Goal: Transaction & Acquisition: Obtain resource

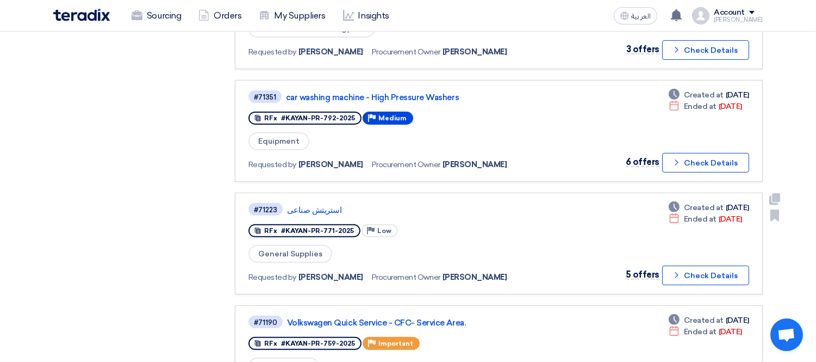
scroll to position [846, 0]
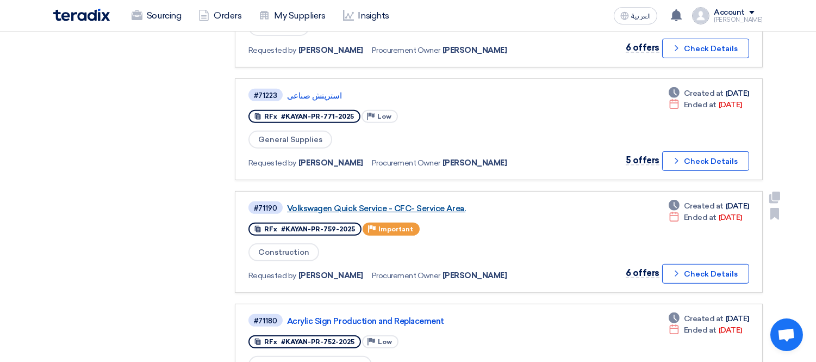
click at [393, 203] on link "Volkswagen Quick Service - CFC- Service Area." at bounding box center [423, 208] width 272 height 10
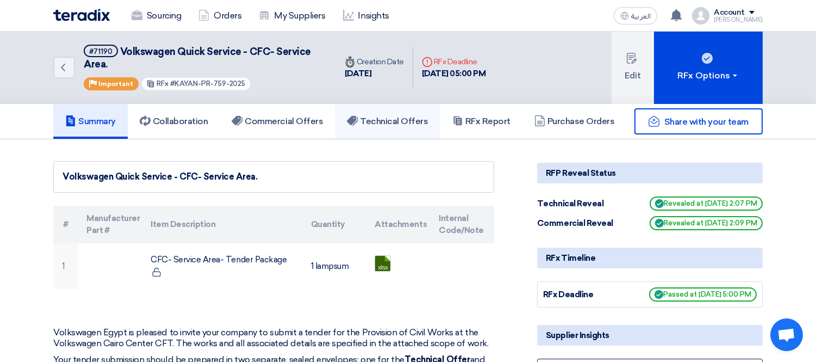
click at [410, 113] on link "Technical Offers" at bounding box center [387, 121] width 105 height 35
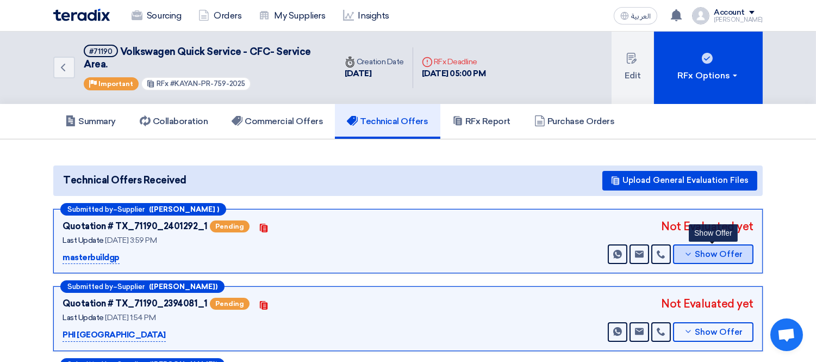
click at [727, 250] on span "Show Offer" at bounding box center [720, 254] width 48 height 8
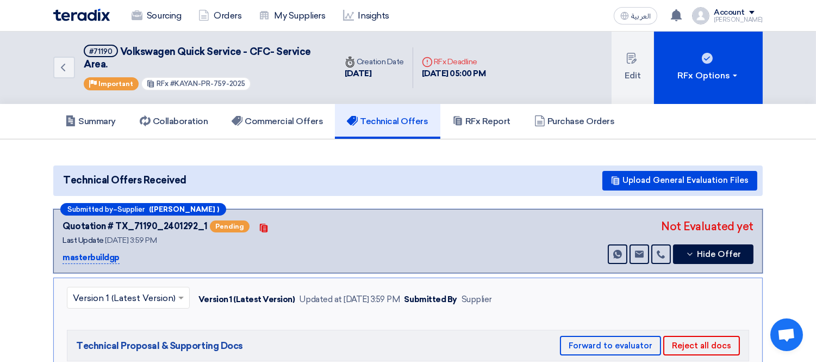
click at [85, 252] on p "masterbuildgp" at bounding box center [91, 257] width 57 height 13
copy div "masterbuildgp"
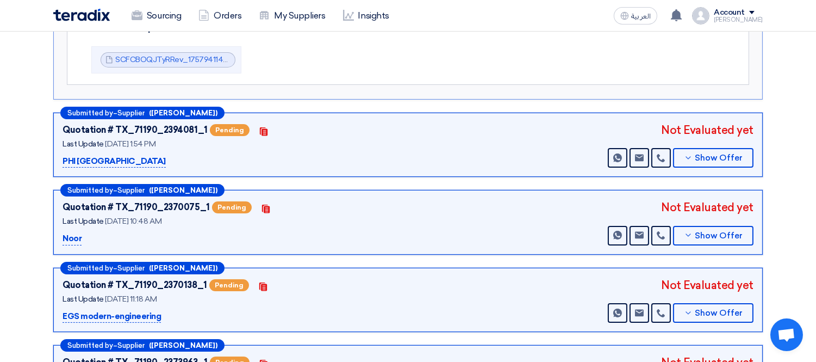
scroll to position [241, 0]
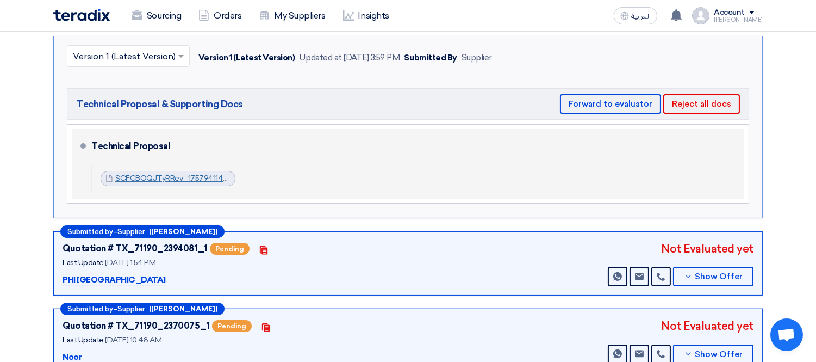
click at [176, 174] on link "SCFCBOQJTyRRev_1757941144494.pdf" at bounding box center [185, 178] width 141 height 9
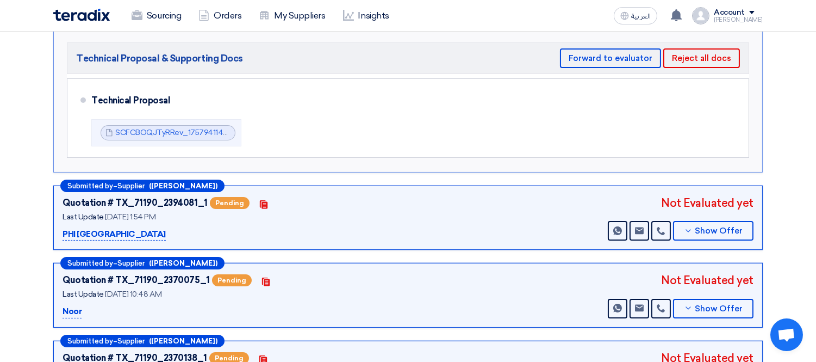
scroll to position [362, 0]
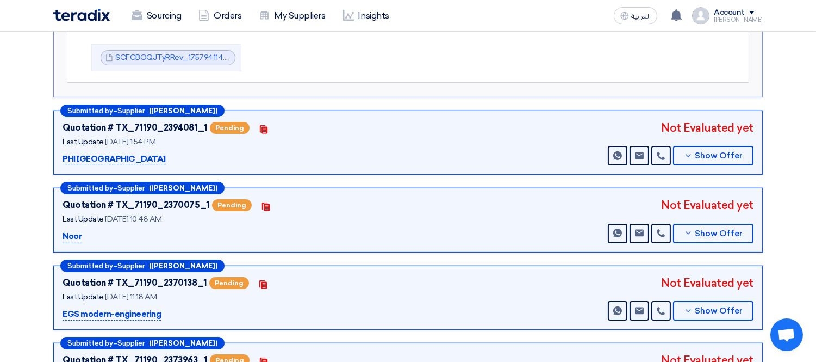
click at [69, 156] on p "PHI [GEOGRAPHIC_DATA]" at bounding box center [114, 159] width 103 height 13
copy div "PHI [GEOGRAPHIC_DATA]"
click at [698, 152] on span "Show Offer" at bounding box center [720, 156] width 48 height 8
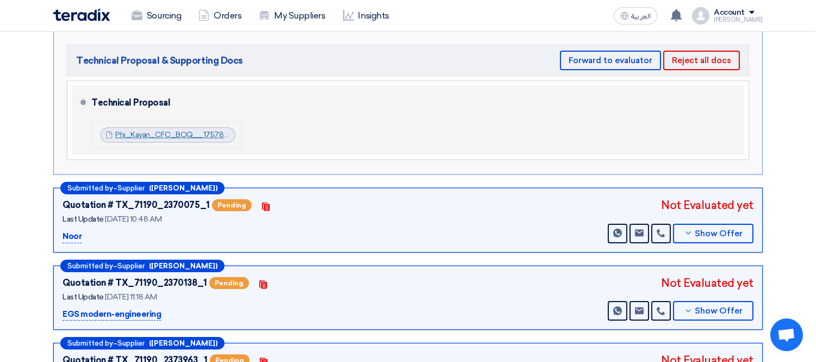
click at [145, 130] on link "Phi_Kayan_CFC_BOQ__1757846587577.pdf" at bounding box center [194, 134] width 159 height 9
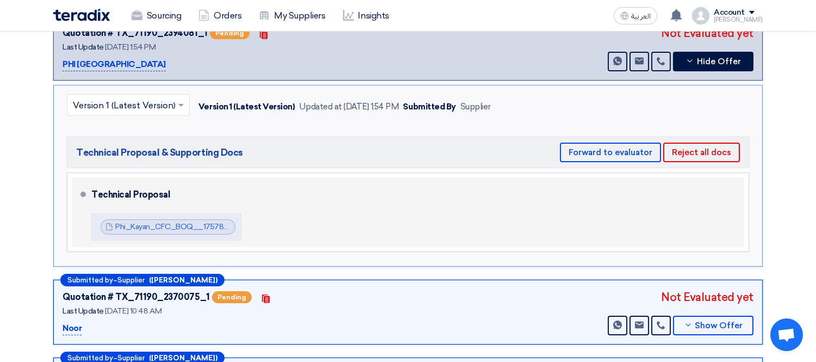
scroll to position [241, 0]
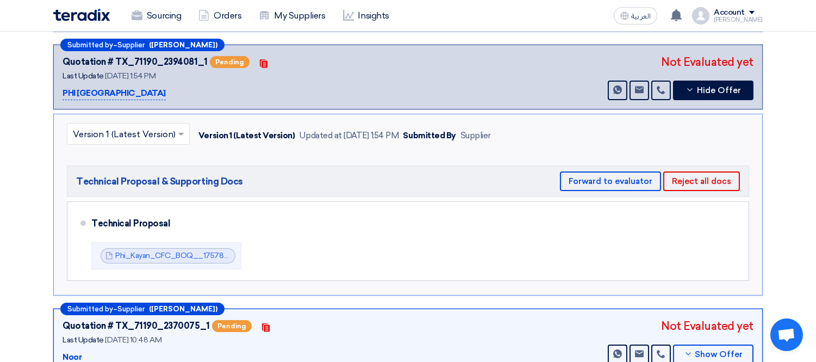
click at [85, 87] on p "PHI [GEOGRAPHIC_DATA]" at bounding box center [114, 93] width 103 height 13
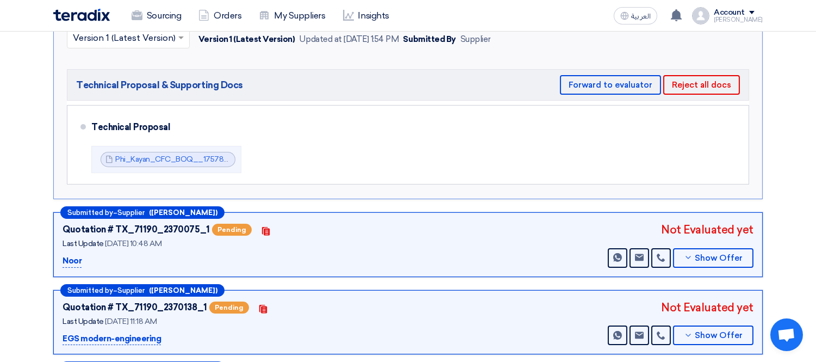
scroll to position [362, 0]
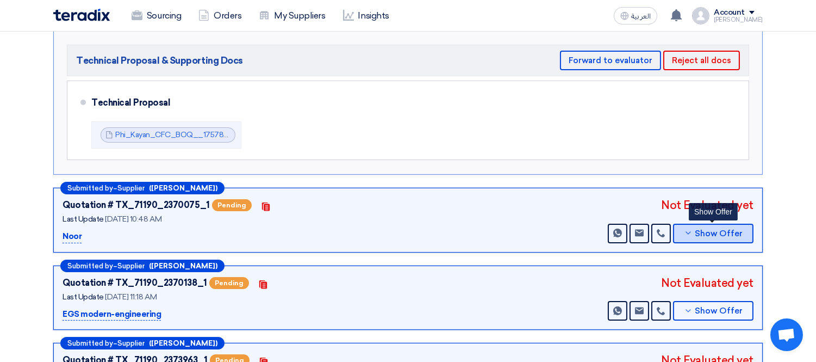
click at [702, 234] on button "Show Offer" at bounding box center [713, 234] width 80 height 20
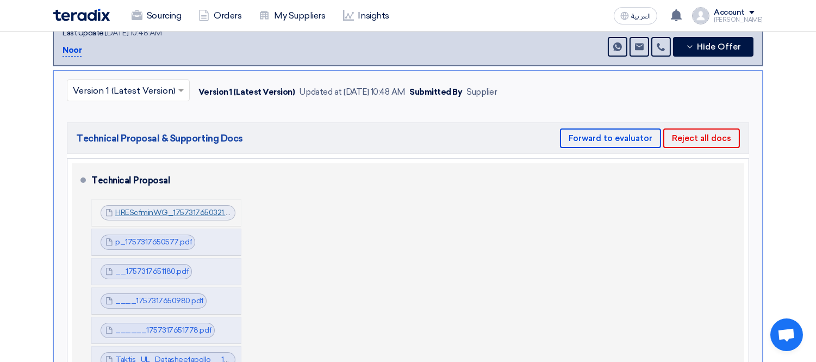
click at [202, 208] on link "HREScfminWG_1757317650321.pdf" at bounding box center [176, 212] width 122 height 9
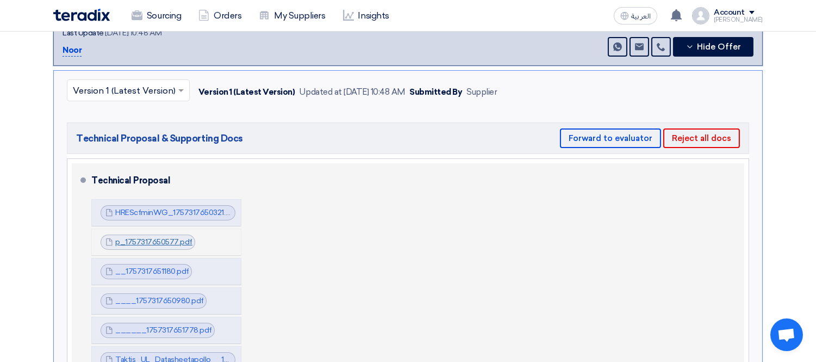
click at [150, 237] on link "p_1757317650577.pdf" at bounding box center [153, 241] width 77 height 9
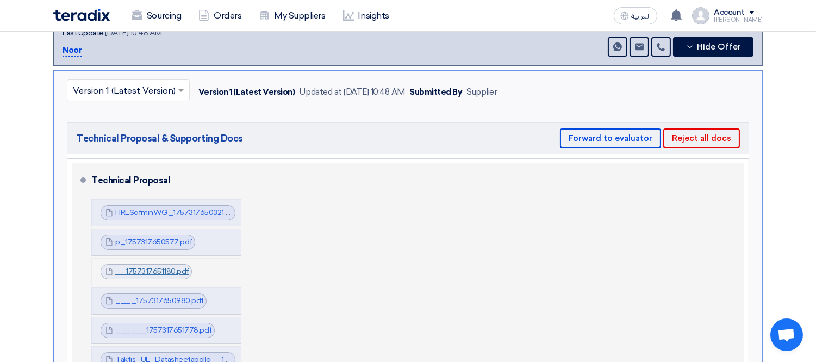
click at [162, 267] on link "__1757317651180.pdf" at bounding box center [152, 271] width 74 height 9
click at [169, 296] on link "____1757317650980.pdf" at bounding box center [159, 300] width 89 height 9
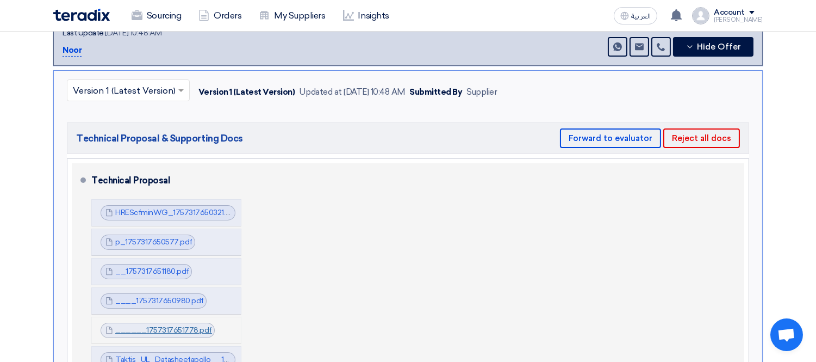
click at [177, 325] on link "______1757317651778.pdf" at bounding box center [163, 329] width 97 height 9
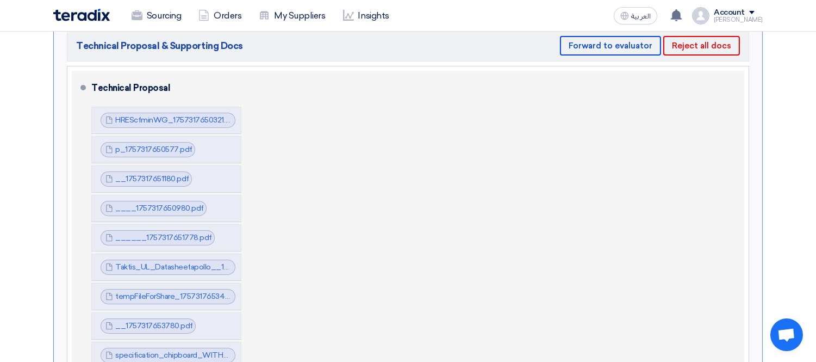
scroll to position [483, 0]
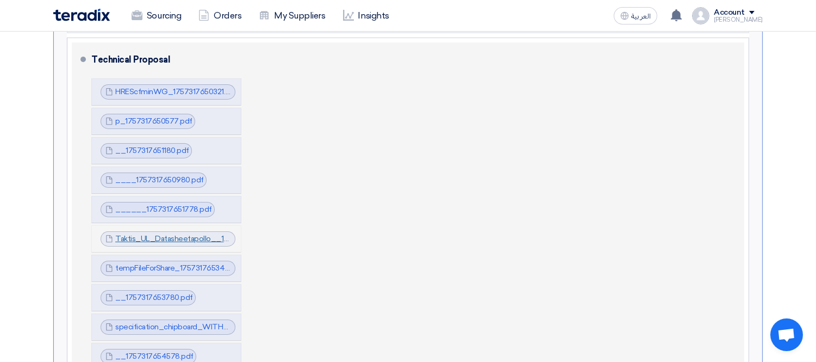
click at [166, 234] on link "Taktis_UL_Datasheetapollo__1757317652440.pdf" at bounding box center [202, 238] width 175 height 9
click at [181, 263] on link "tempFileForShare_1757317653446.jpg" at bounding box center [181, 267] width 132 height 9
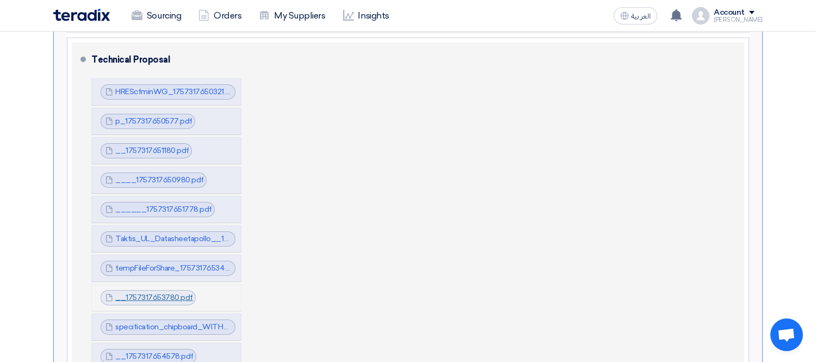
click at [160, 293] on link "__1757317653780.pdf" at bounding box center [154, 297] width 78 height 9
click at [190, 322] on link "specification_chipboard_WITH_PVC_1757317654179.pdf" at bounding box center [215, 326] width 200 height 9
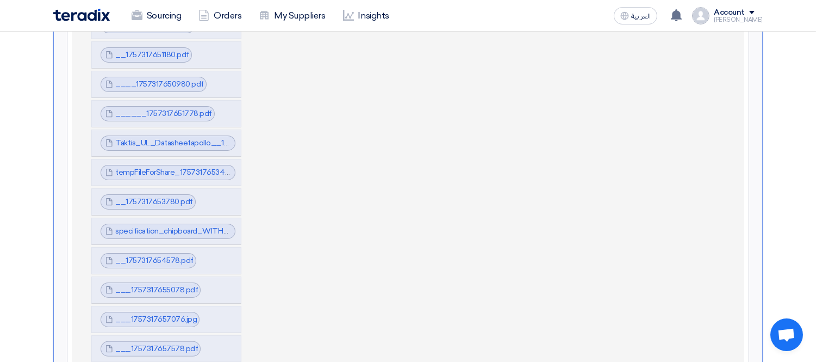
scroll to position [604, 0]
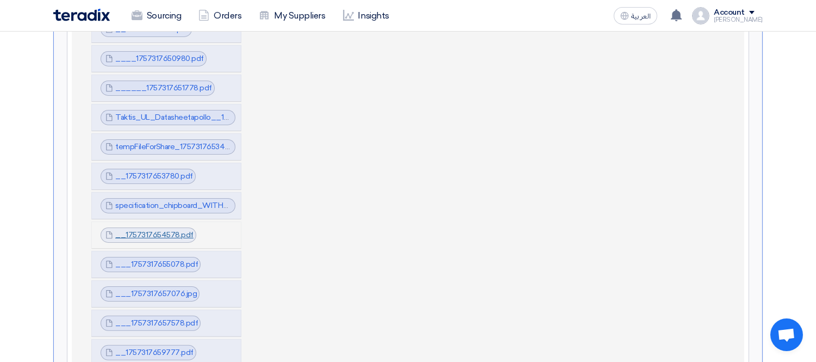
click at [172, 230] on link "__1757317654578.pdf" at bounding box center [154, 234] width 78 height 9
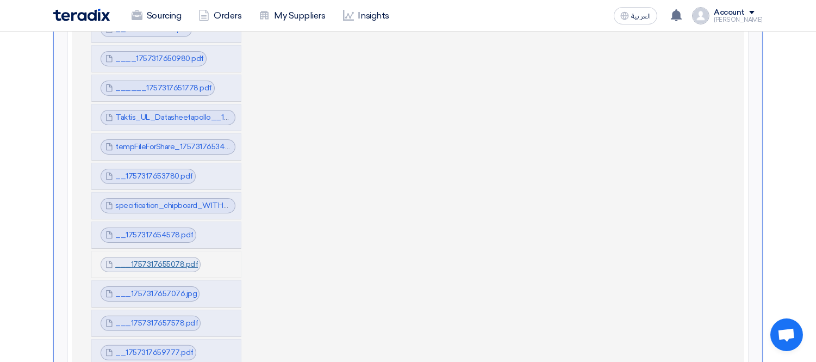
click at [175, 259] on link "___1757317655078.pdf" at bounding box center [156, 263] width 83 height 9
click at [165, 289] on link "___1757317657076.jpg" at bounding box center [156, 293] width 82 height 9
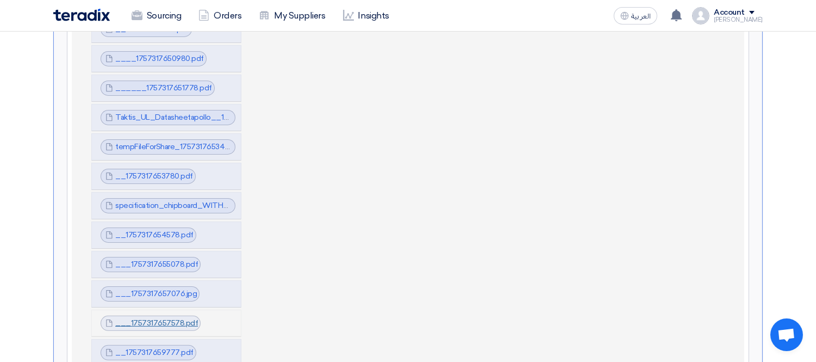
click at [170, 318] on link "___1757317657578.pdf" at bounding box center [156, 322] width 83 height 9
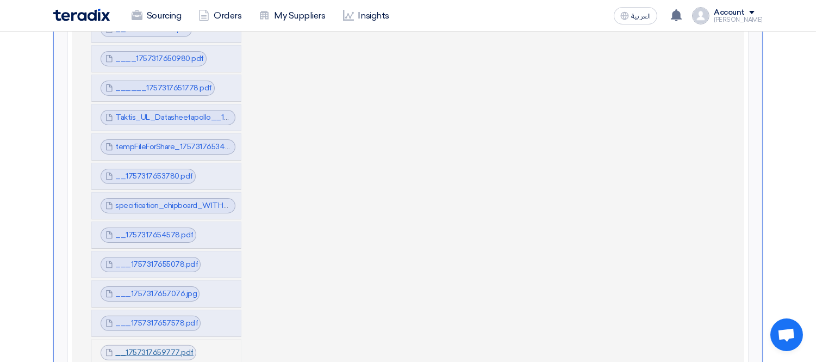
click at [171, 348] on link "__1757317659777.pdf" at bounding box center [154, 352] width 78 height 9
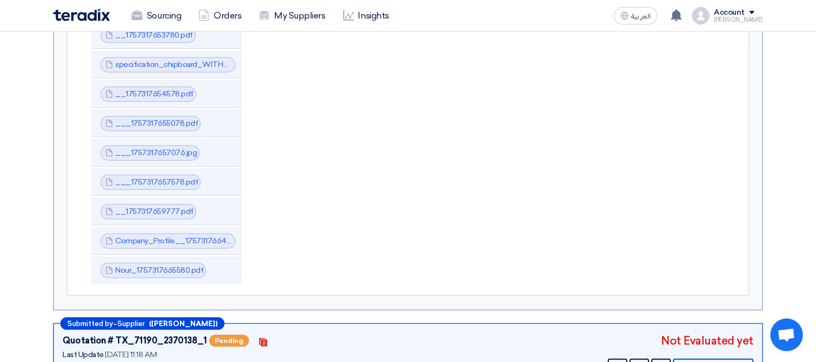
scroll to position [762, 0]
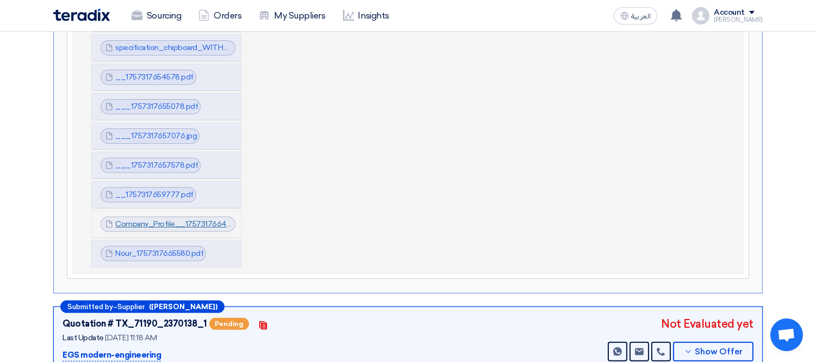
click at [187, 219] on link "Company_Profile__1757317664576.pdf" at bounding box center [184, 223] width 139 height 9
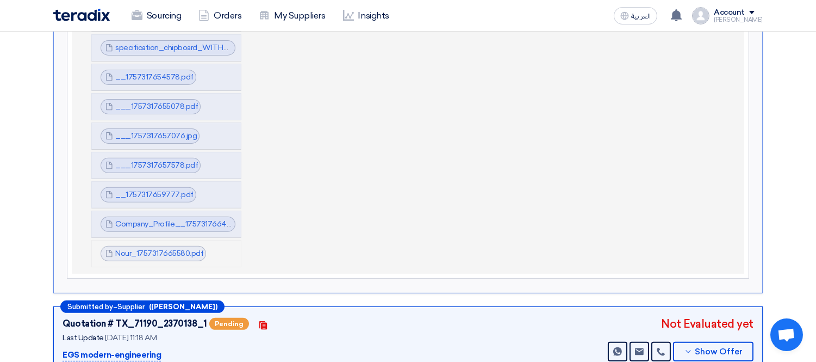
click at [166, 246] on div "Nour_1757317665580.pdf Nour_1757317665580.pdf" at bounding box center [154, 253] width 106 height 15
click at [164, 249] on link "Nour_1757317665580.pdf" at bounding box center [159, 253] width 88 height 9
click at [154, 249] on link "Nour_1757317665580.pdf" at bounding box center [159, 253] width 88 height 9
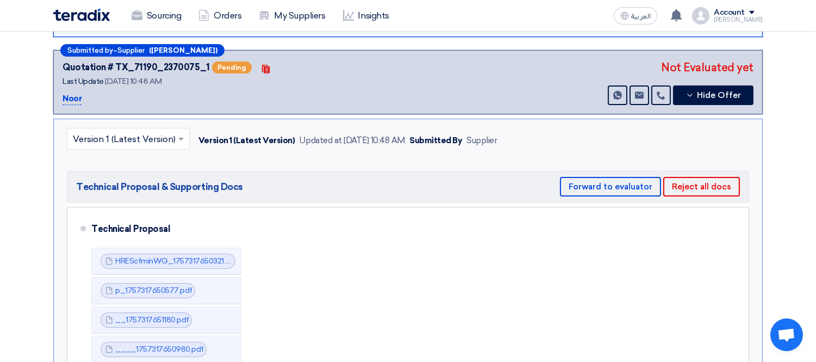
scroll to position [278, 0]
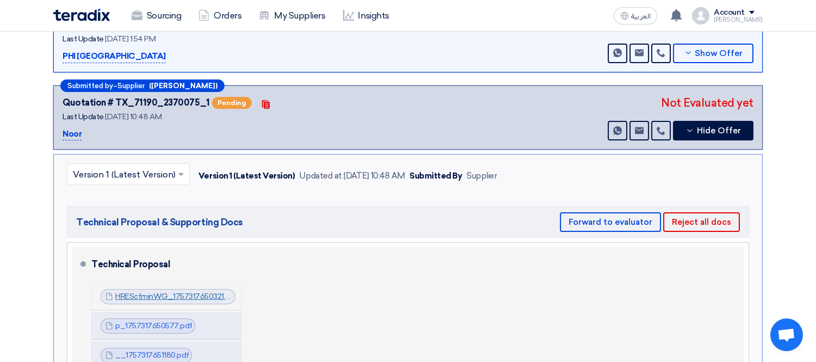
click at [181, 292] on link "HREScfminWG_1757317650321.pdf" at bounding box center [176, 296] width 122 height 9
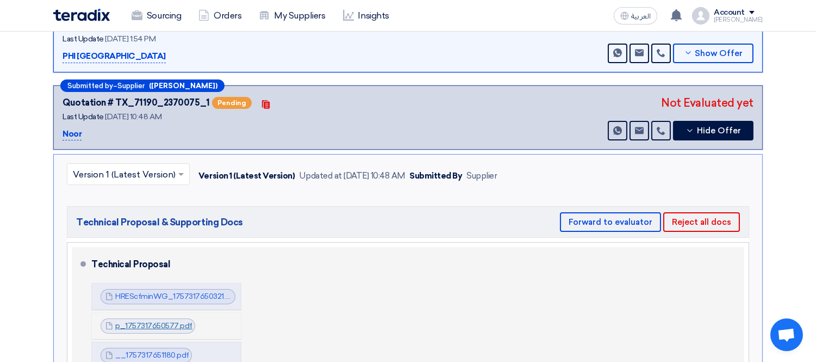
click at [143, 321] on link "p_1757317650577.pdf" at bounding box center [153, 325] width 77 height 9
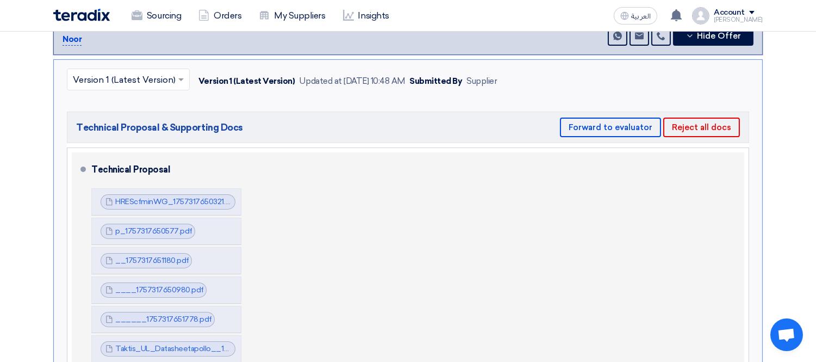
scroll to position [399, 0]
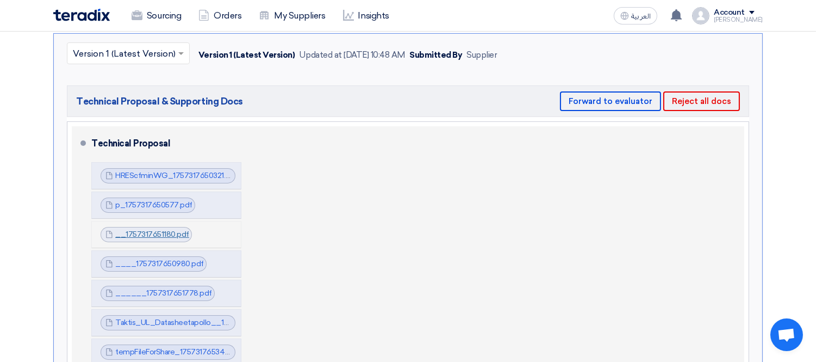
click at [161, 230] on link "__1757317651180.pdf" at bounding box center [152, 234] width 74 height 9
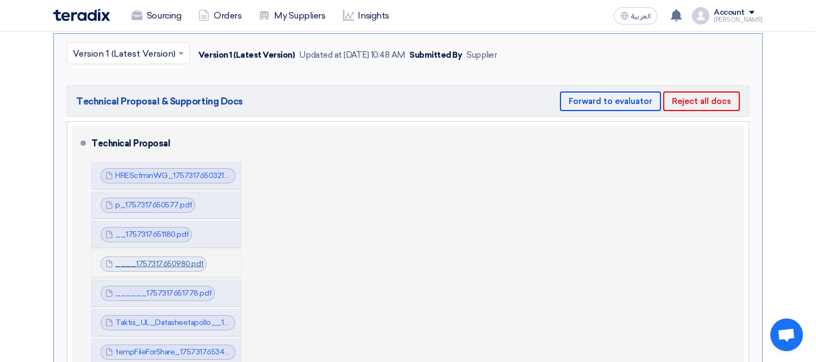
click at [173, 259] on link "____1757317650980.pdf" at bounding box center [159, 263] width 89 height 9
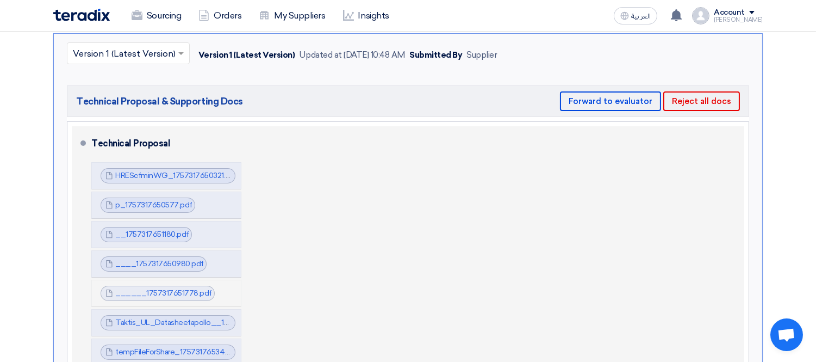
click at [165, 288] on span "______1757317651778.pdf" at bounding box center [163, 293] width 97 height 11
click at [180, 289] on link "______1757317651778.pdf" at bounding box center [163, 292] width 97 height 9
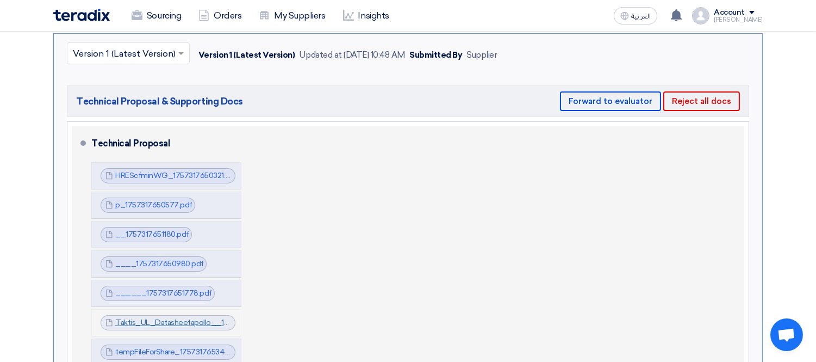
click at [172, 318] on link "Taktis_UL_Datasheetapollo__1757317652440.pdf" at bounding box center [202, 322] width 175 height 9
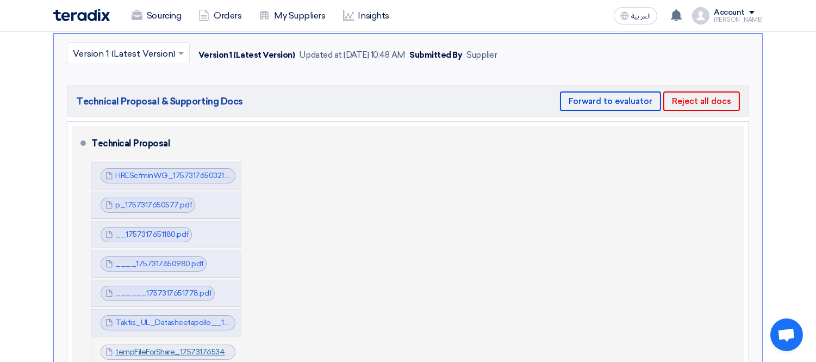
click at [194, 347] on link "tempFileForShare_1757317653446.jpg" at bounding box center [181, 351] width 132 height 9
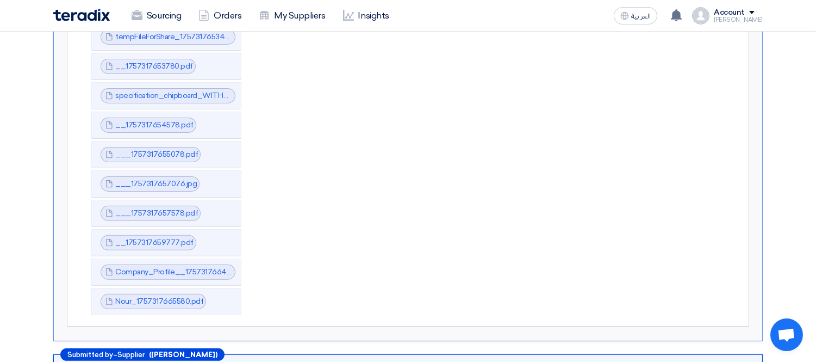
scroll to position [725, 0]
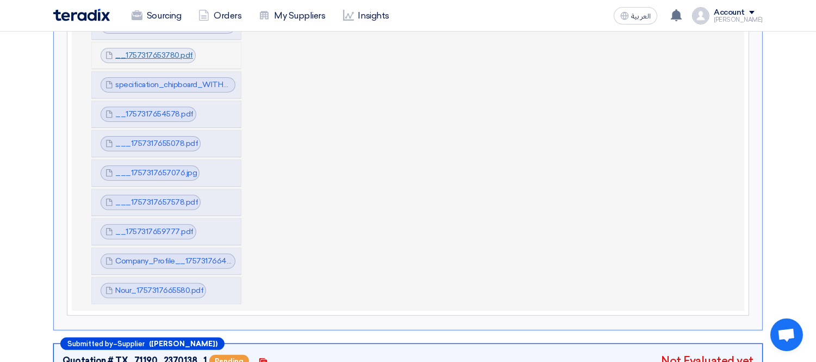
click at [164, 51] on link "__1757317653780.pdf" at bounding box center [154, 55] width 78 height 9
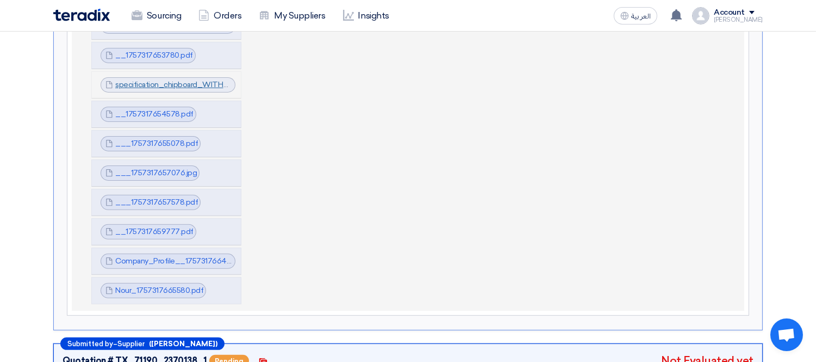
click at [160, 80] on link "specification_chipboard_WITH_PVC_1757317654179.pdf" at bounding box center [215, 84] width 200 height 9
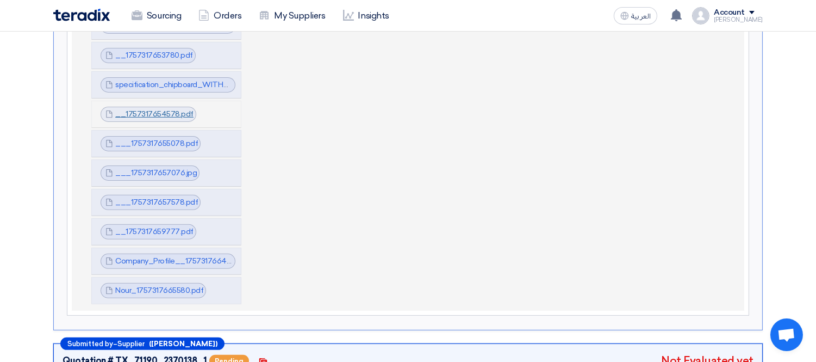
click at [172, 113] on link "__1757317654578.pdf" at bounding box center [154, 113] width 78 height 9
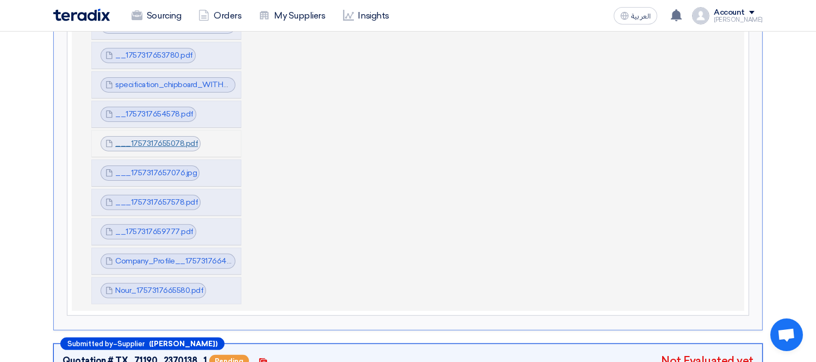
click at [160, 139] on link "___1757317655078.pdf" at bounding box center [156, 143] width 83 height 9
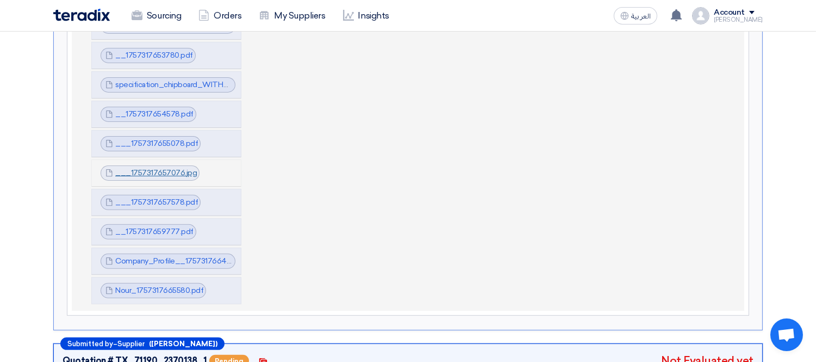
click at [158, 168] on link "___1757317657076.jpg" at bounding box center [156, 172] width 82 height 9
click at [171, 199] on link "___1757317657578.pdf" at bounding box center [156, 201] width 83 height 9
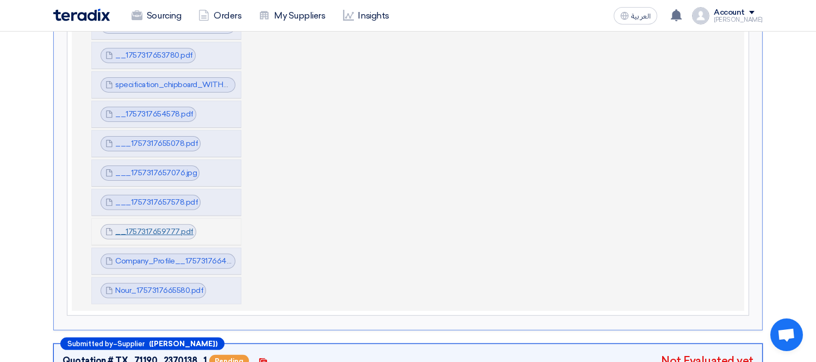
click at [164, 227] on link "__1757317659777.pdf" at bounding box center [154, 231] width 78 height 9
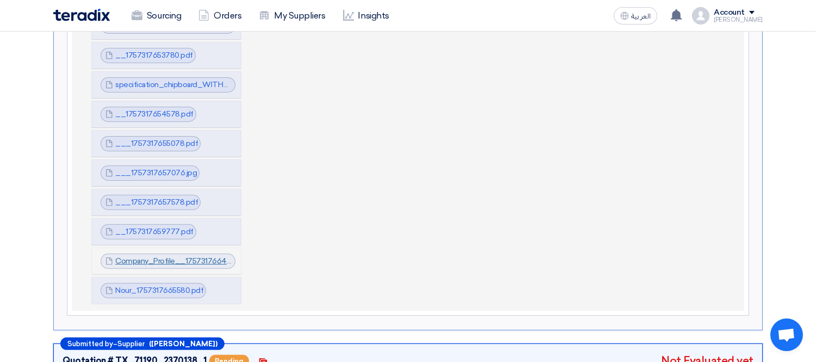
click at [197, 256] on link "Company_Profile__1757317664576.pdf" at bounding box center [184, 260] width 139 height 9
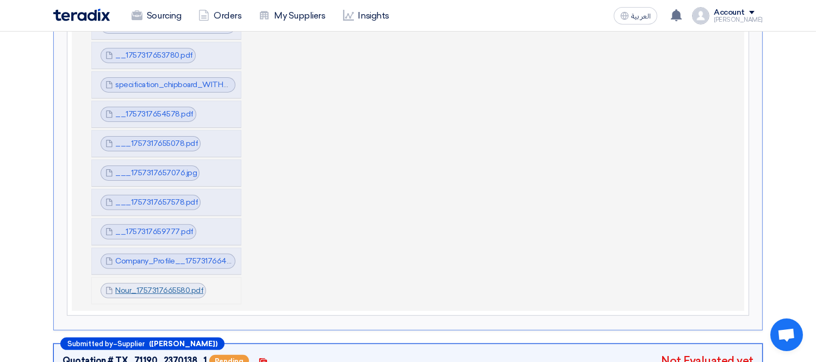
click at [166, 287] on link "Nour_1757317665580.pdf" at bounding box center [159, 290] width 88 height 9
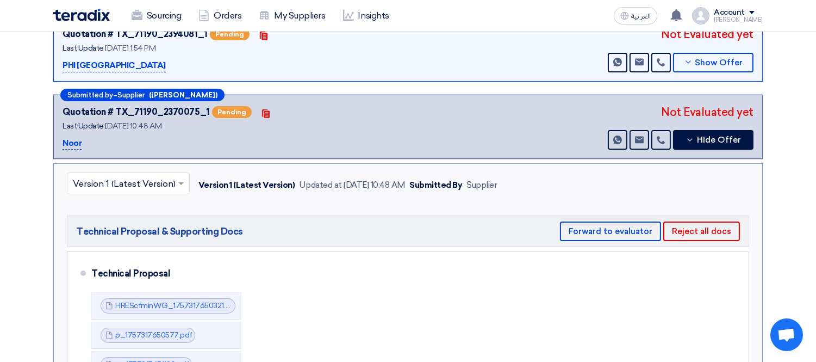
scroll to position [241, 0]
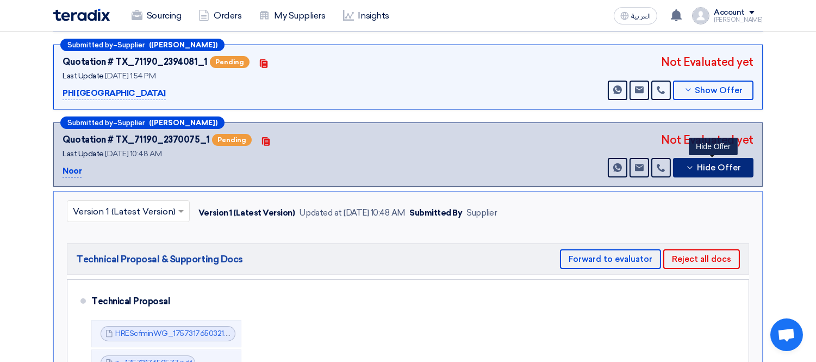
click at [709, 164] on span "Hide Offer" at bounding box center [719, 168] width 44 height 8
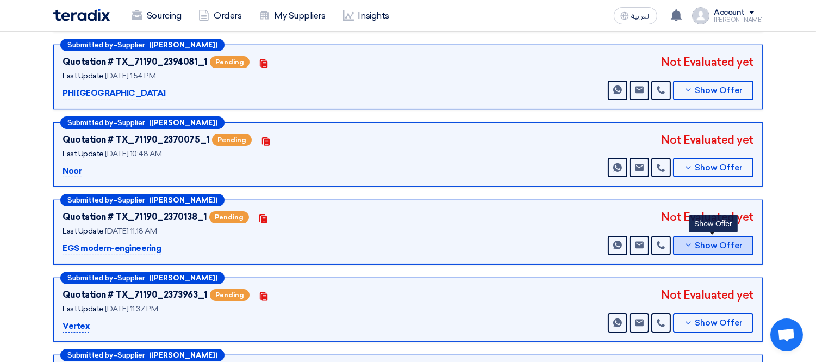
click at [706, 236] on button "Show Offer" at bounding box center [713, 246] width 80 height 20
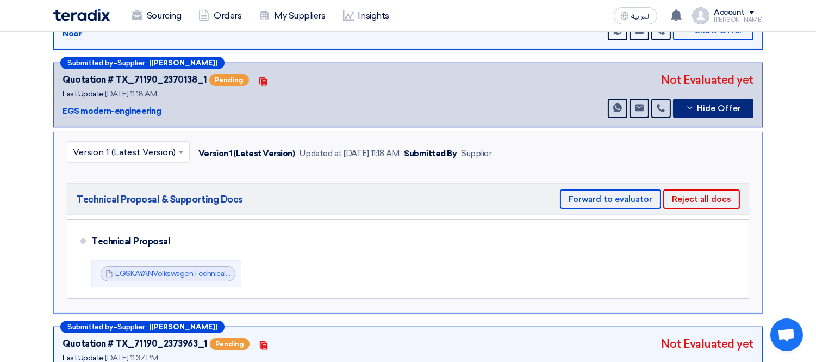
scroll to position [362, 0]
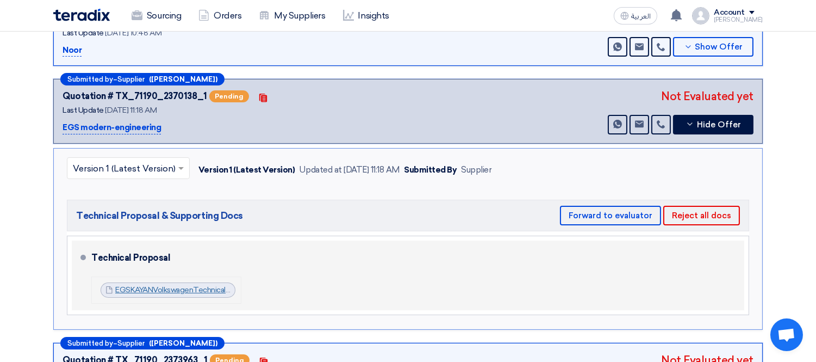
click at [169, 285] on link "EGSKAYANVolkswagenTechnicalOffer__1757318771680.zip" at bounding box center [216, 289] width 203 height 9
click at [191, 285] on link "EGSKAYANVolkswagenTechnicalOffer__1757318771680.zip" at bounding box center [216, 289] width 203 height 9
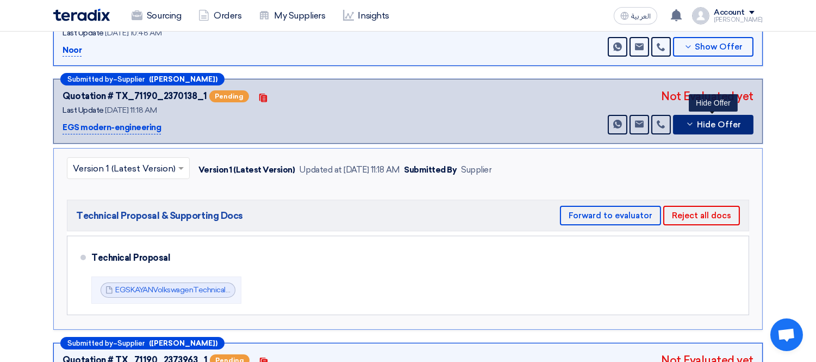
click at [692, 122] on icon at bounding box center [690, 124] width 9 height 9
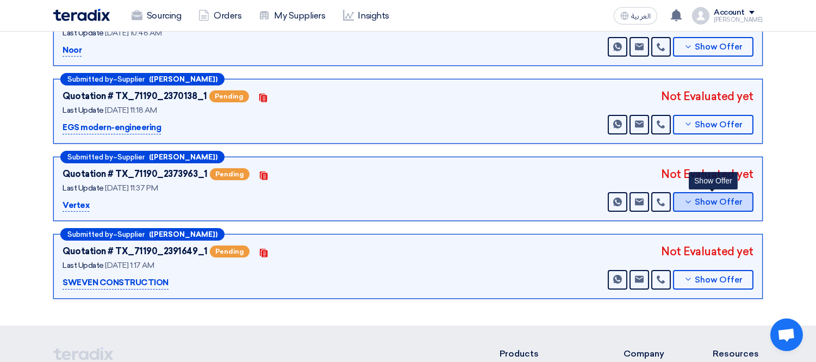
click at [691, 197] on icon at bounding box center [688, 201] width 9 height 9
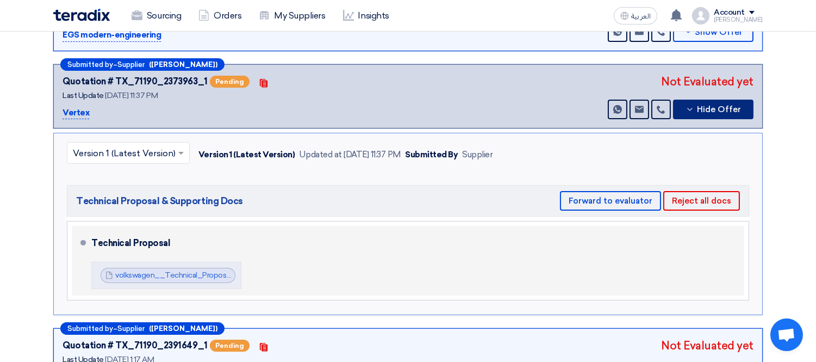
scroll to position [483, 0]
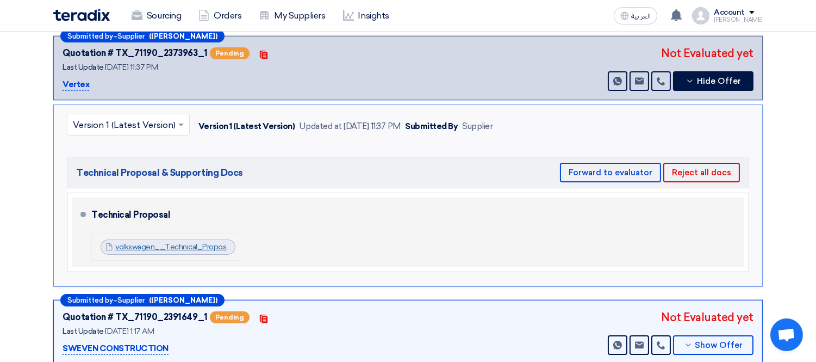
click at [197, 242] on link "volkswagen__Technical_Proposal_1757363752580.pdf" at bounding box center [210, 246] width 190 height 9
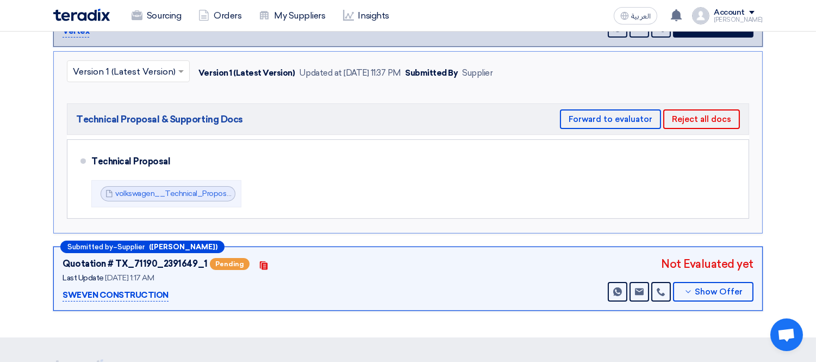
scroll to position [604, 0]
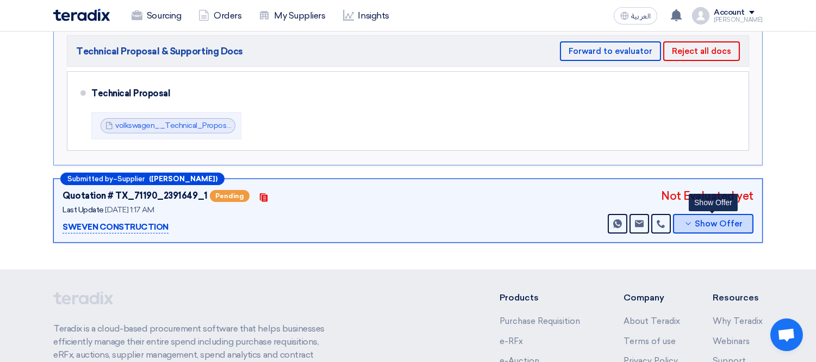
click at [732, 220] on span "Show Offer" at bounding box center [720, 224] width 48 height 8
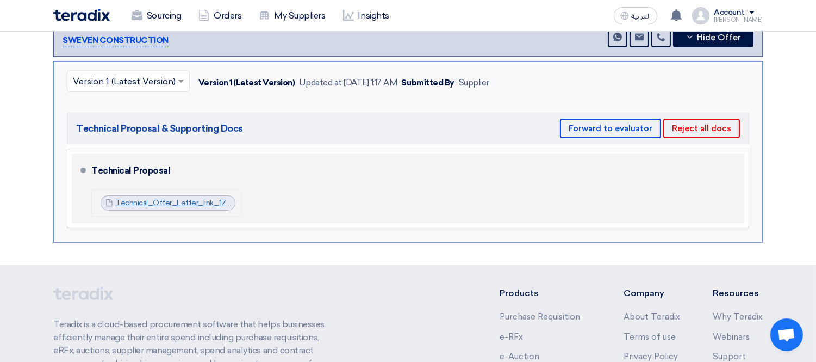
click at [193, 198] on link "Technical_Offer_Letter_link_1757801781469.pdf" at bounding box center [200, 202] width 171 height 9
